Goal: Find contact information

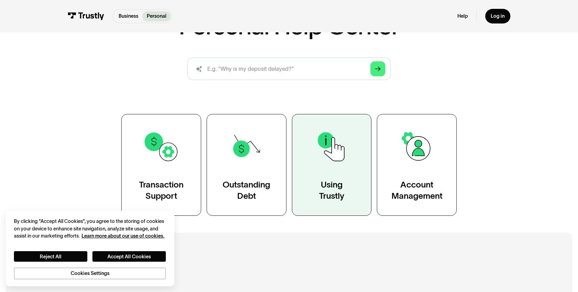
scroll to position [170, 0]
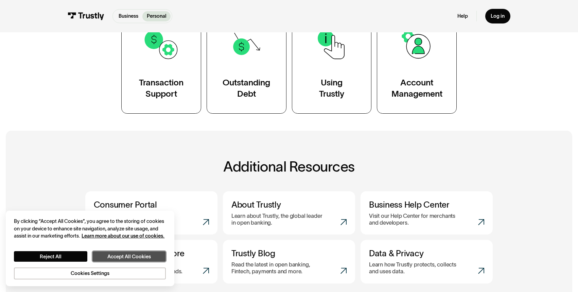
click at [149, 256] on button "Accept All Cookies" at bounding box center [128, 256] width 73 height 11
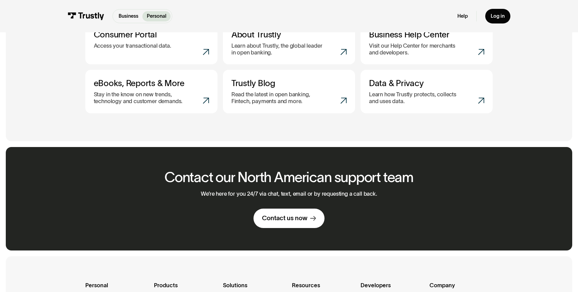
scroll to position [527, 0]
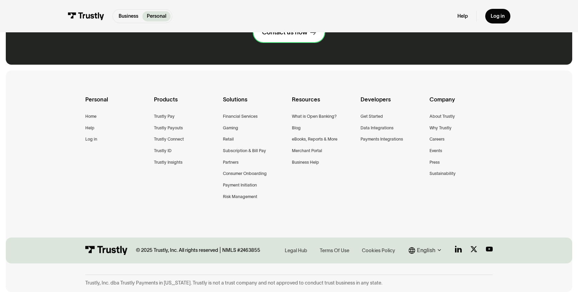
click at [292, 37] on link "Contact us now" at bounding box center [289, 32] width 71 height 19
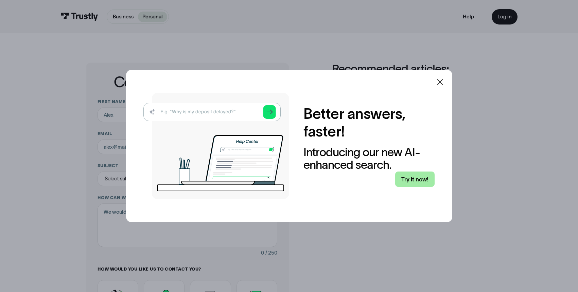
click at [434, 184] on link "Try it now!" at bounding box center [414, 178] width 39 height 15
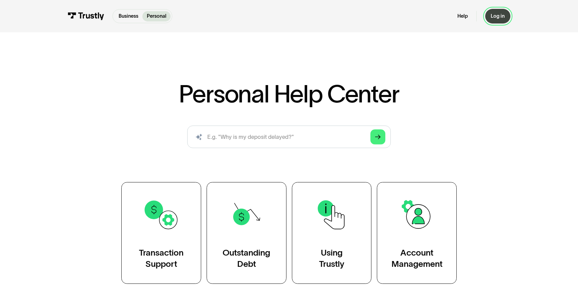
click at [501, 16] on div "Log in" at bounding box center [498, 16] width 14 height 6
